Goal: Information Seeking & Learning: Learn about a topic

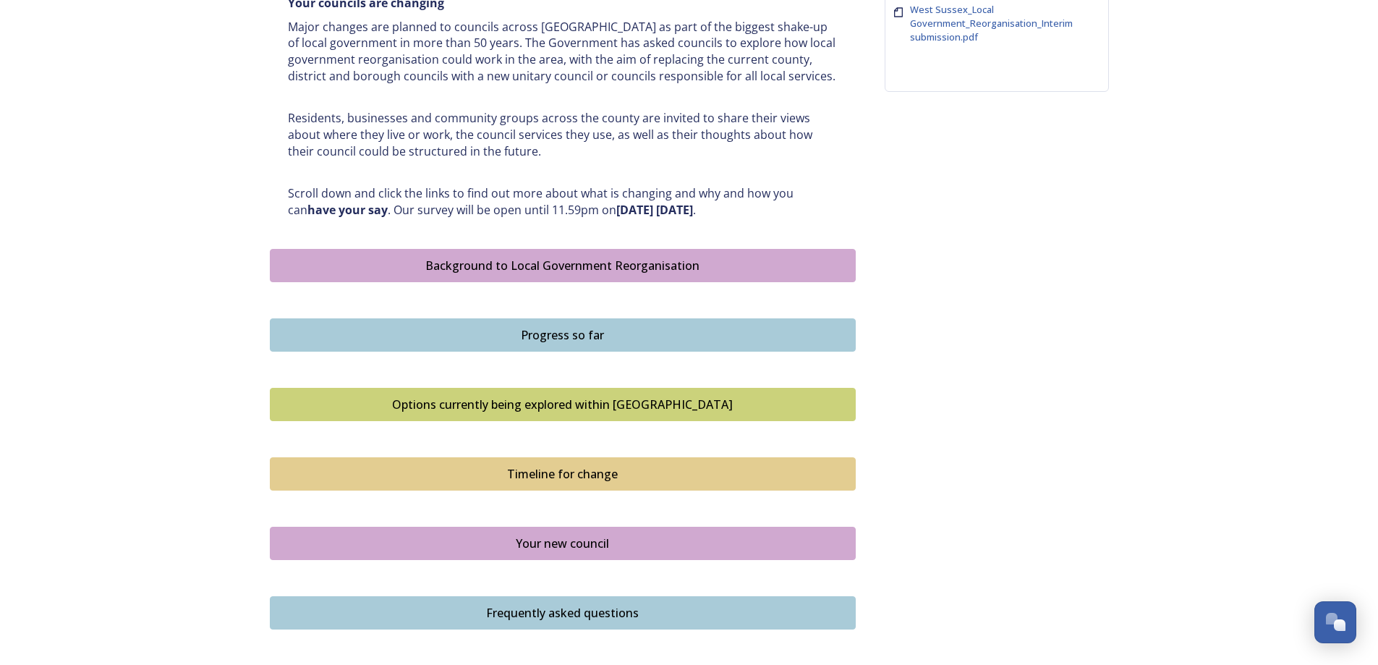
scroll to position [627, 0]
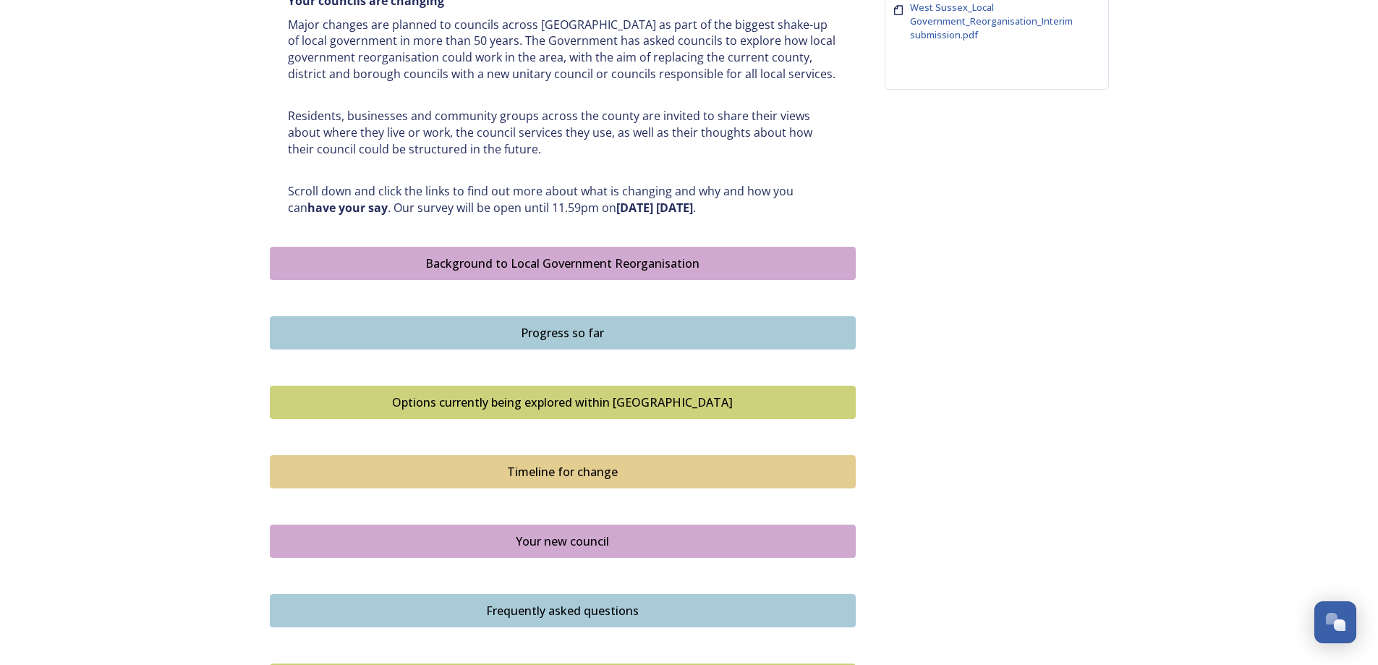
click at [583, 407] on div "Options currently being explored within [GEOGRAPHIC_DATA]" at bounding box center [563, 401] width 570 height 17
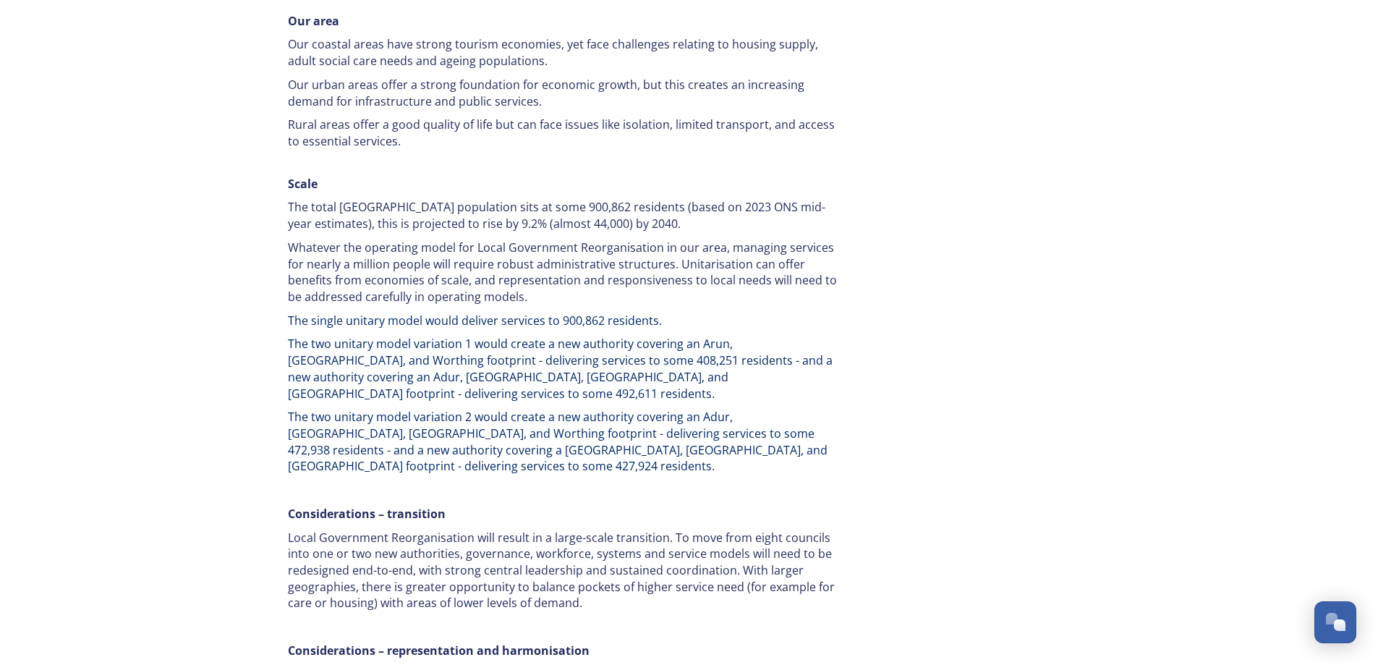
scroll to position [2098, 0]
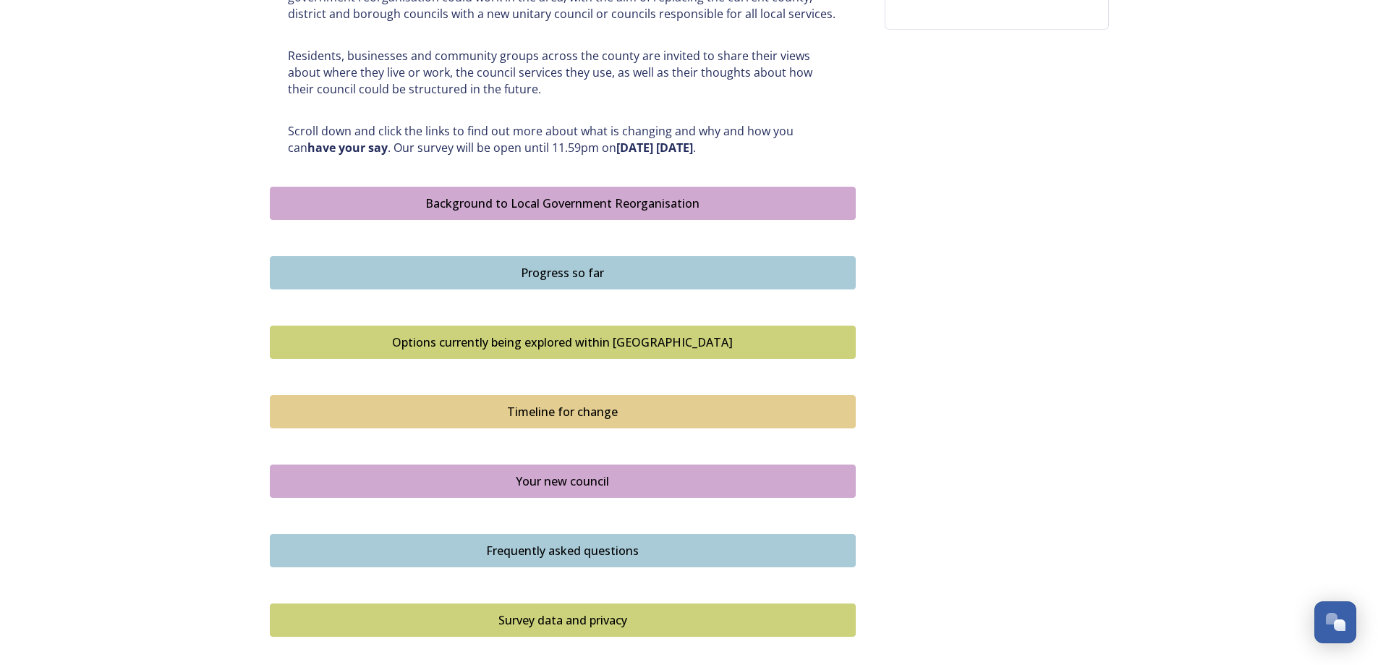
scroll to position [699, 0]
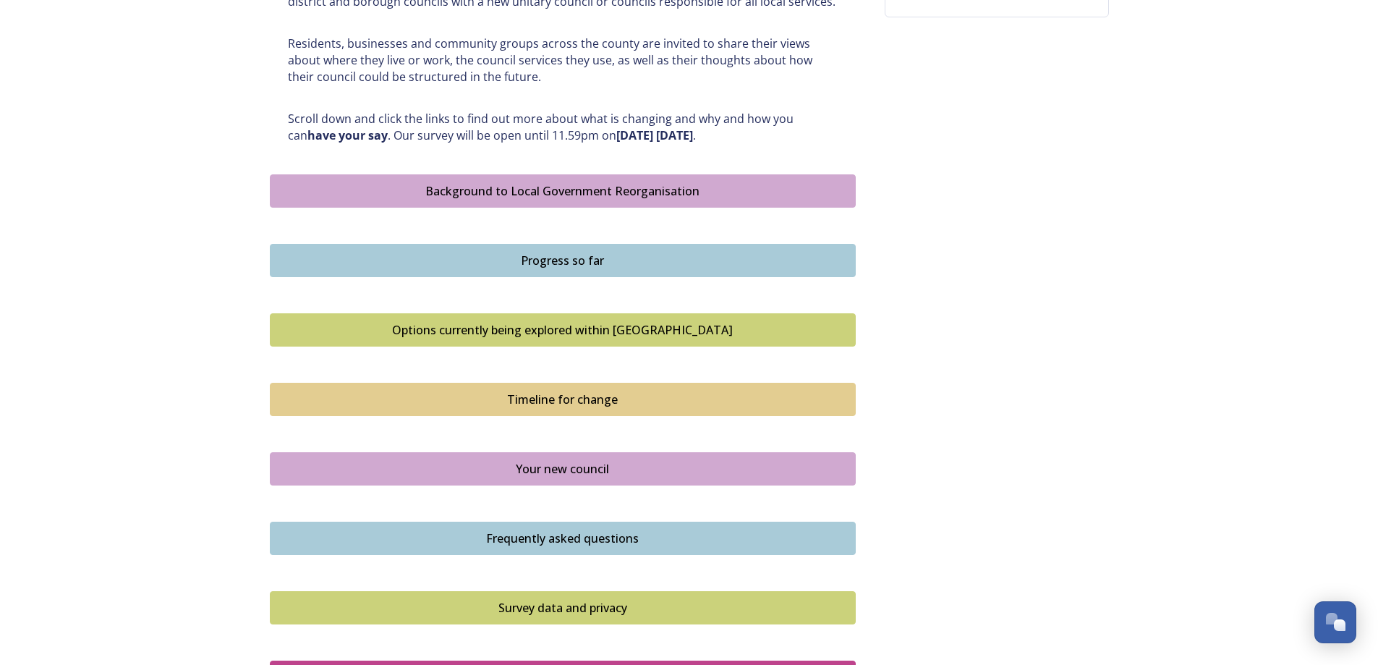
click at [547, 397] on div "Timeline for change" at bounding box center [563, 399] width 570 height 17
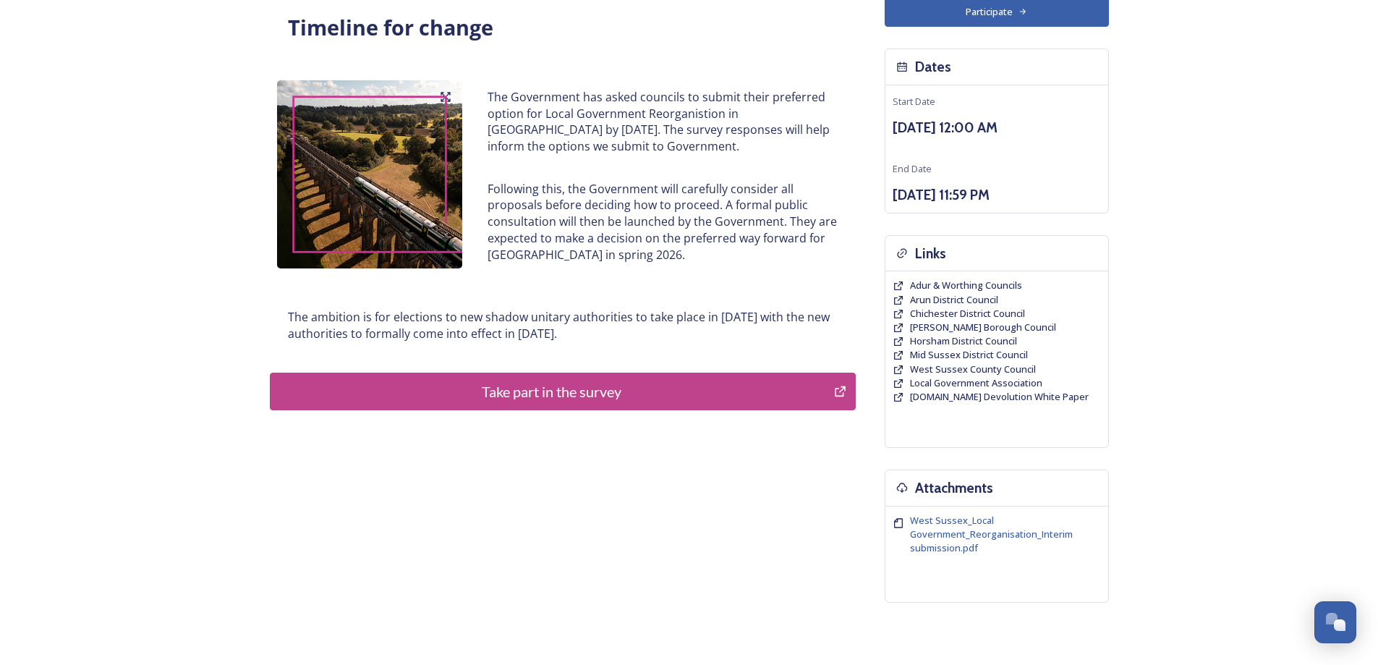
scroll to position [121, 0]
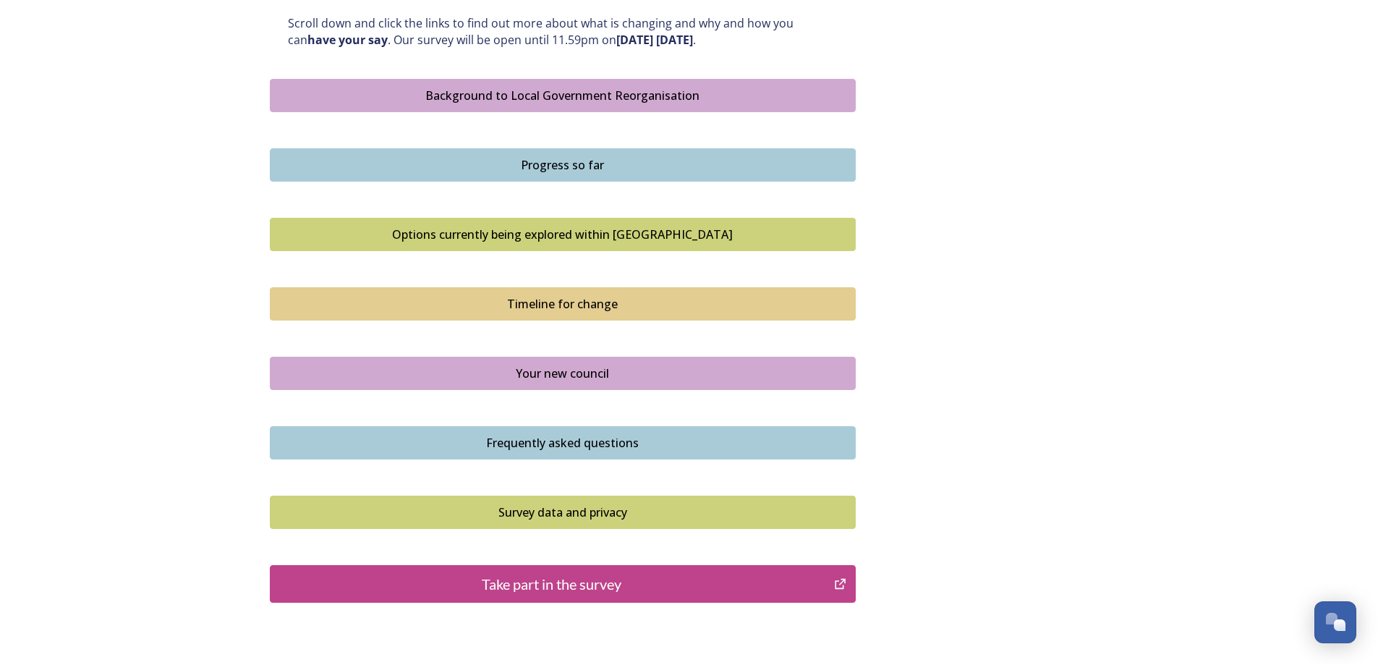
scroll to position [796, 0]
click at [535, 365] on div "Your new council" at bounding box center [563, 372] width 570 height 17
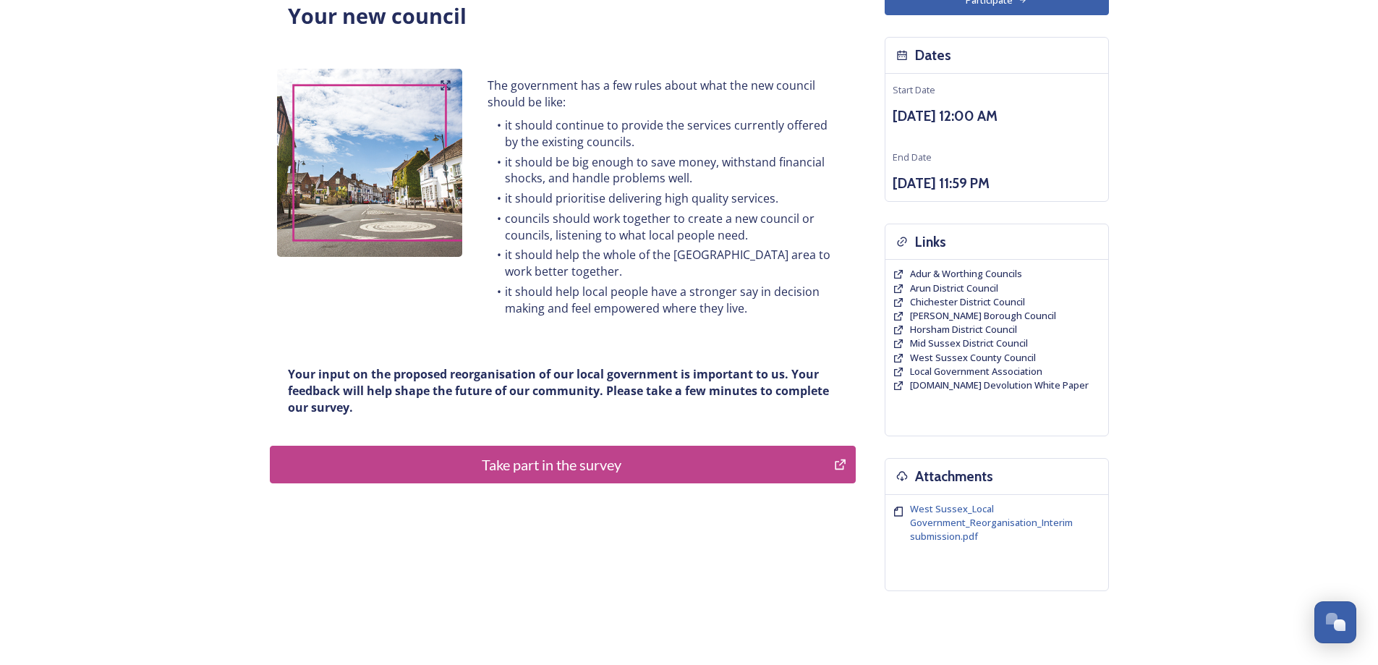
scroll to position [121, 0]
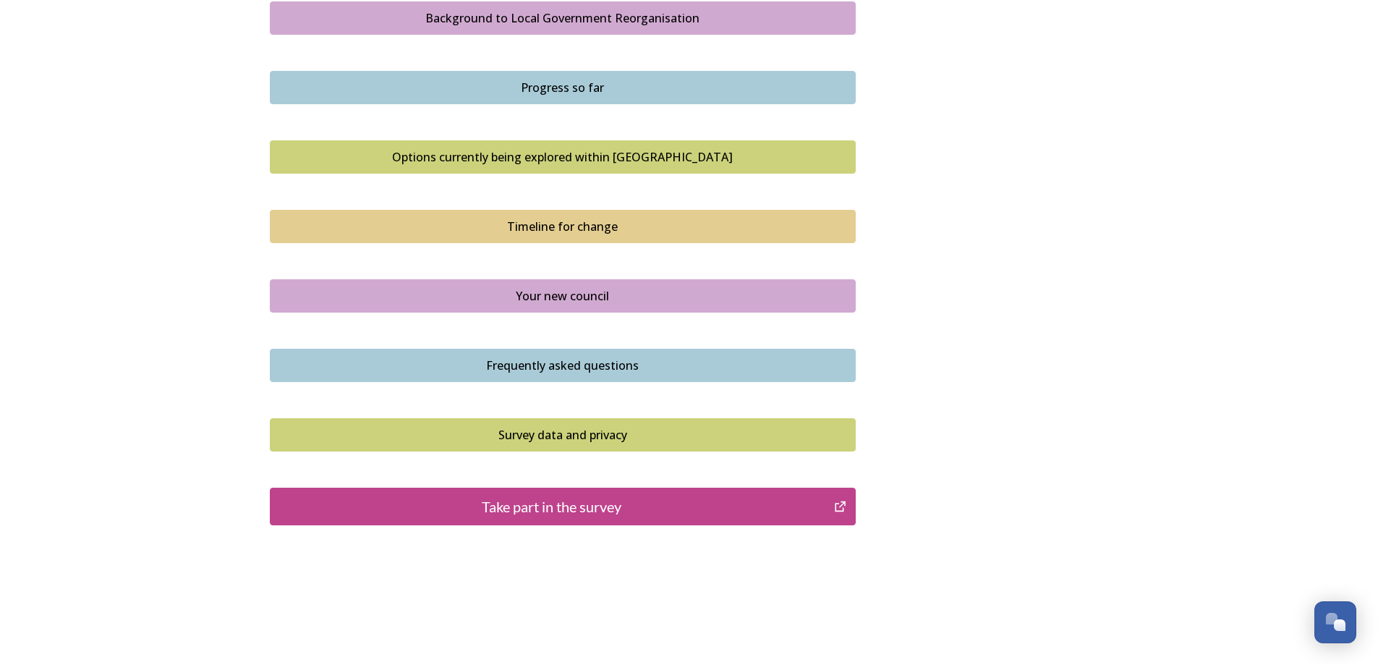
scroll to position [892, 0]
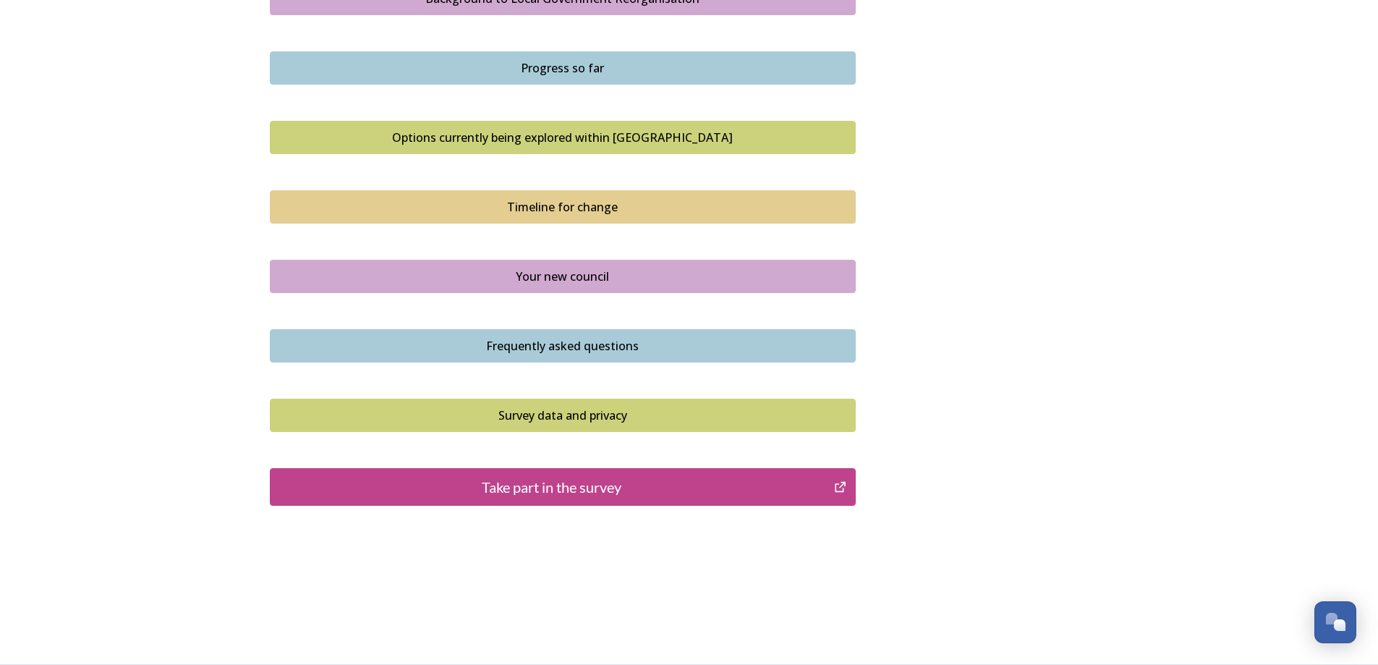
click at [603, 412] on div "Survey data and privacy" at bounding box center [563, 414] width 570 height 17
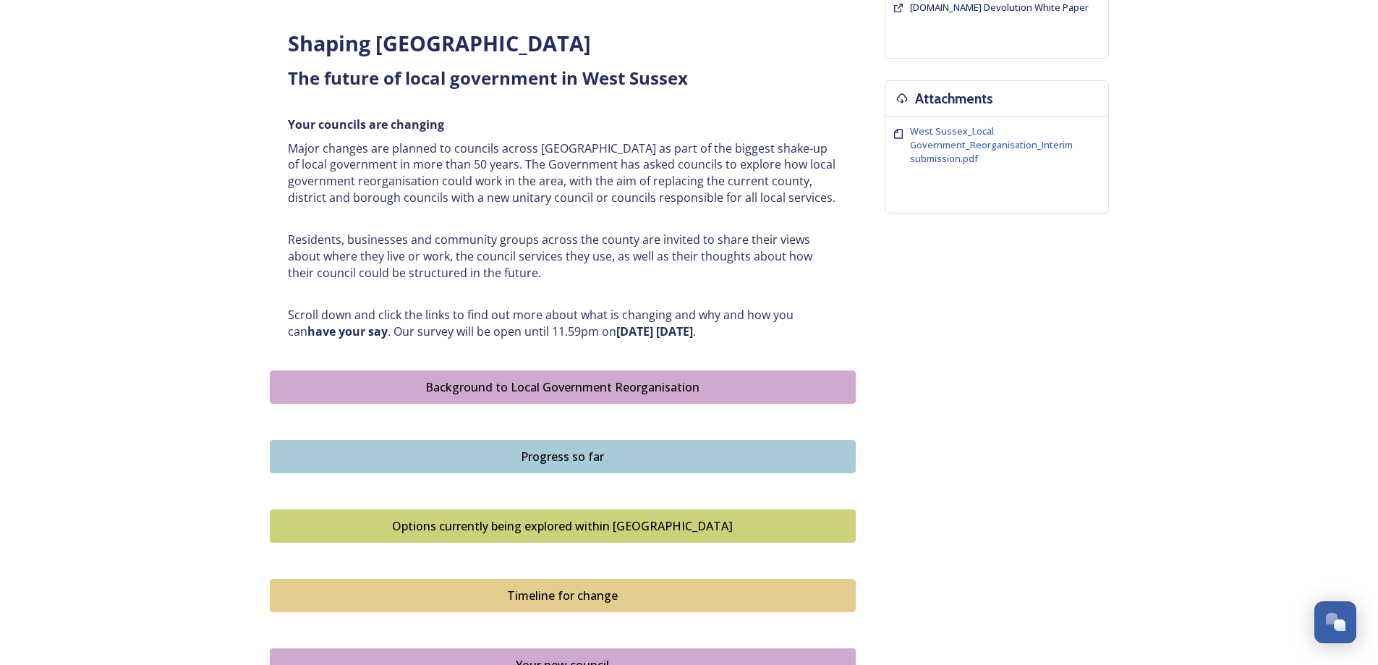
scroll to position [506, 0]
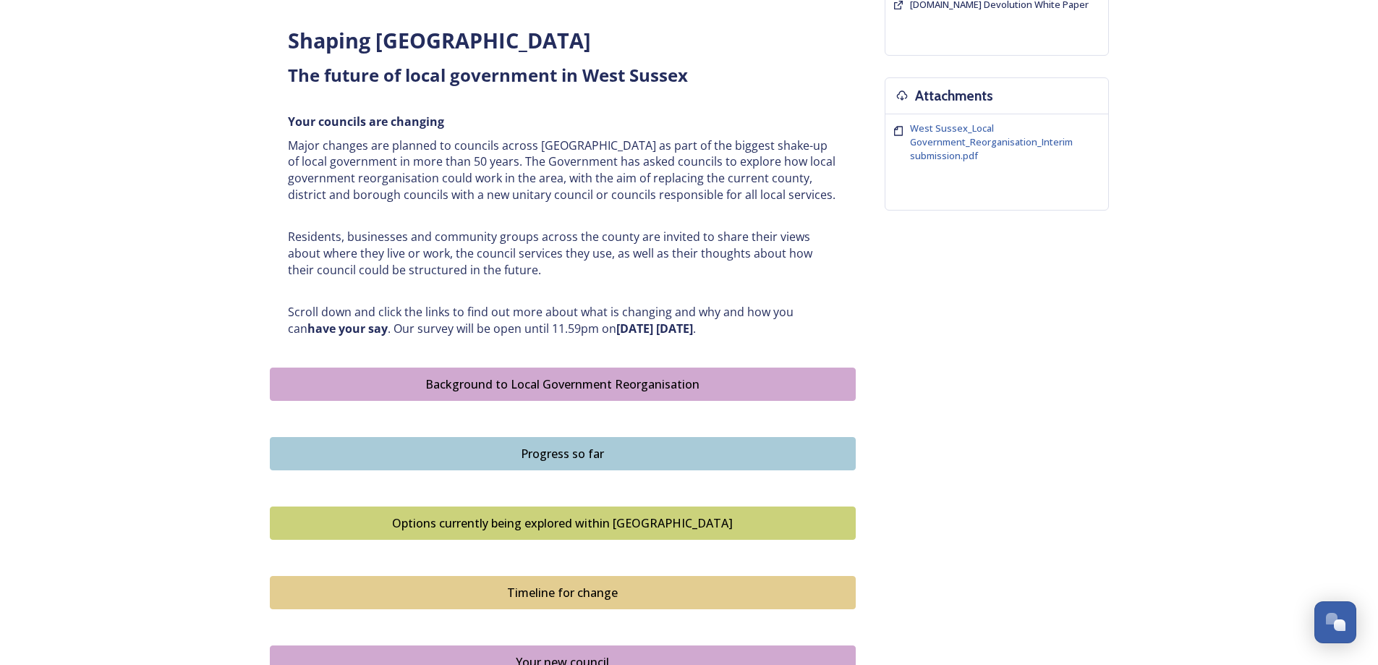
click at [513, 520] on div "Options currently being explored within [GEOGRAPHIC_DATA]" at bounding box center [563, 522] width 570 height 17
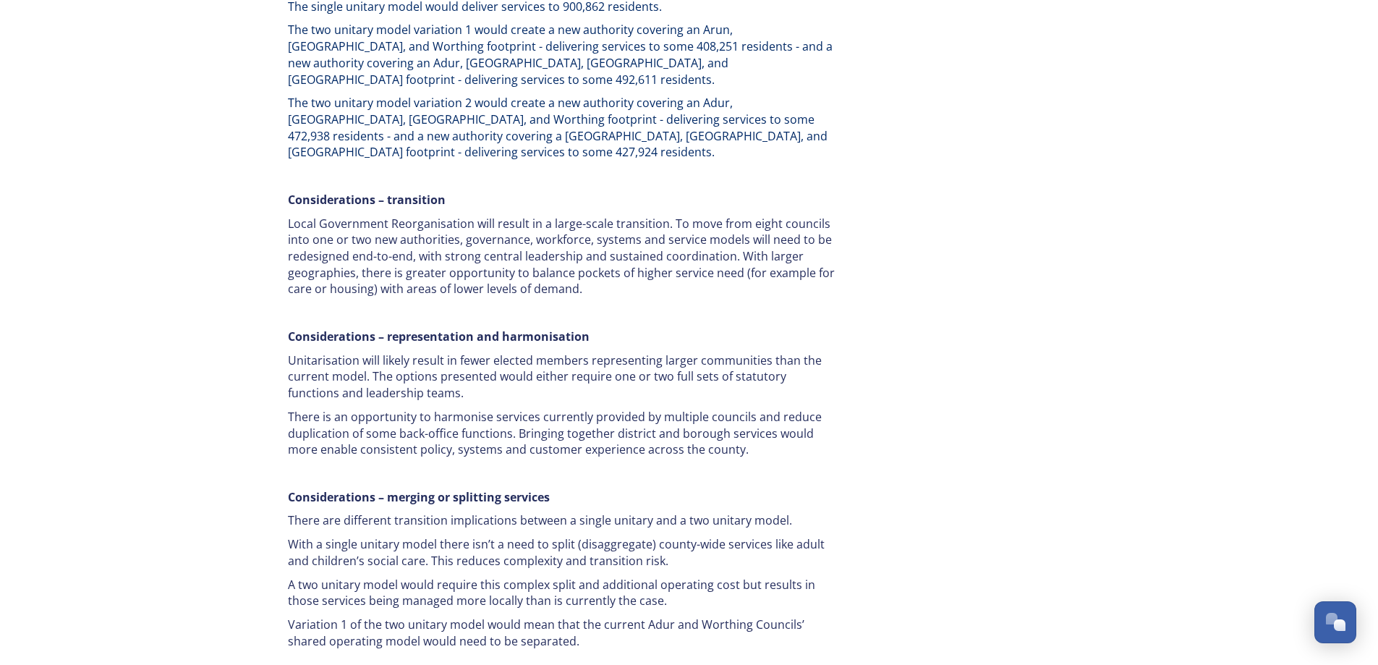
scroll to position [2435, 0]
